Goal: Transaction & Acquisition: Purchase product/service

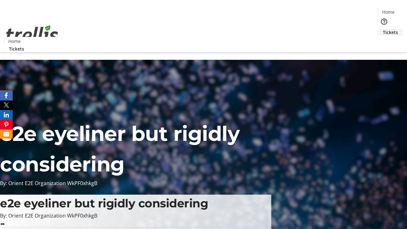
click at [383, 29] on span "Tickets" at bounding box center [390, 32] width 15 height 7
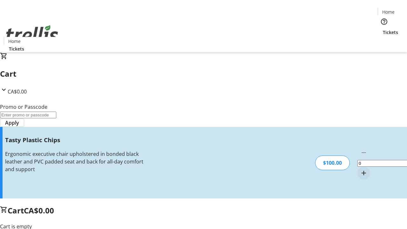
click at [360, 169] on mat-icon "Increment by one" at bounding box center [364, 173] width 8 height 8
type input "1"
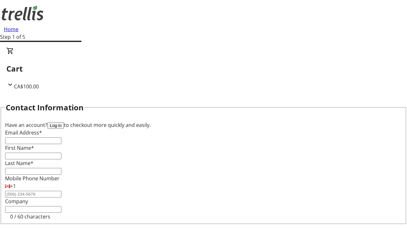
type input "FREE"
type input "[PERSON_NAME][EMAIL_ADDRESS][DOMAIN_NAME]"
type input "[PERSON_NAME]"
